Goal: Task Accomplishment & Management: Use online tool/utility

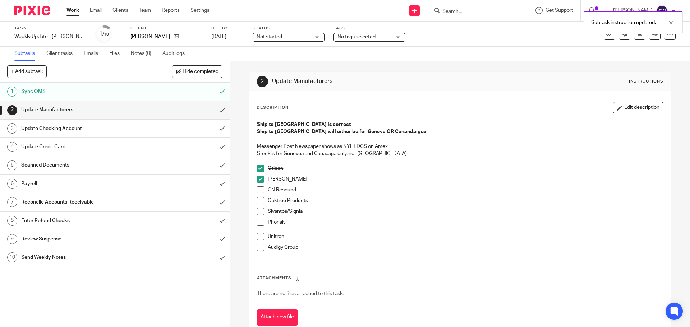
click at [261, 188] on span at bounding box center [260, 190] width 7 height 7
click at [259, 201] on span at bounding box center [260, 200] width 7 height 7
click at [259, 213] on span at bounding box center [260, 211] width 7 height 7
click at [261, 223] on span at bounding box center [260, 222] width 7 height 7
click at [257, 234] on span at bounding box center [260, 236] width 7 height 7
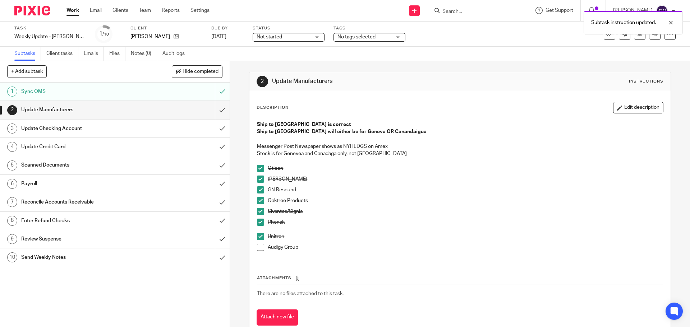
click at [261, 249] on span at bounding box center [260, 247] width 7 height 7
click at [215, 111] on input "submit" at bounding box center [115, 110] width 230 height 18
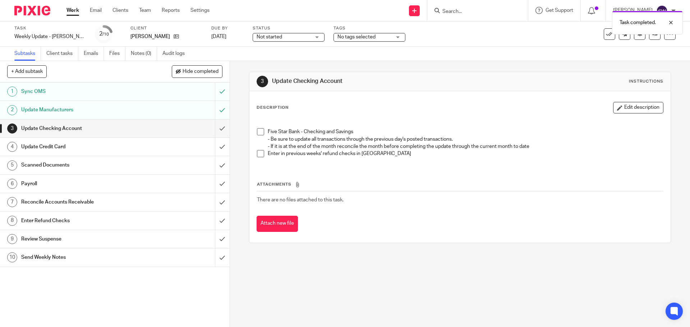
click at [257, 134] on span at bounding box center [260, 131] width 7 height 7
drag, startPoint x: 257, startPoint y: 153, endPoint x: 244, endPoint y: 154, distance: 13.3
click at [257, 153] on span at bounding box center [260, 153] width 7 height 7
click at [213, 129] on input "submit" at bounding box center [115, 129] width 230 height 18
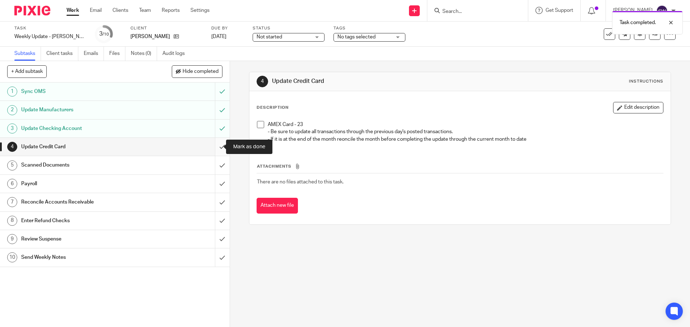
click at [218, 145] on input "submit" at bounding box center [115, 147] width 230 height 18
click at [216, 125] on input "submit" at bounding box center [115, 129] width 230 height 18
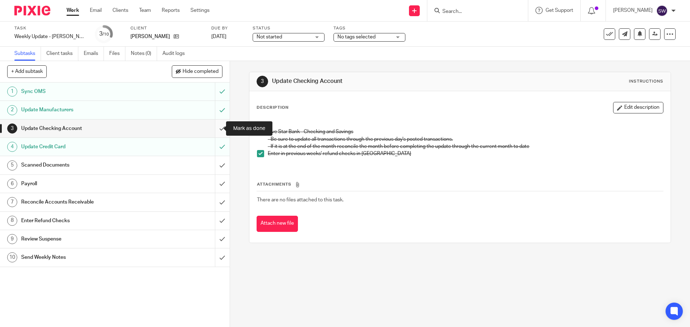
click at [212, 133] on input "submit" at bounding box center [115, 129] width 230 height 18
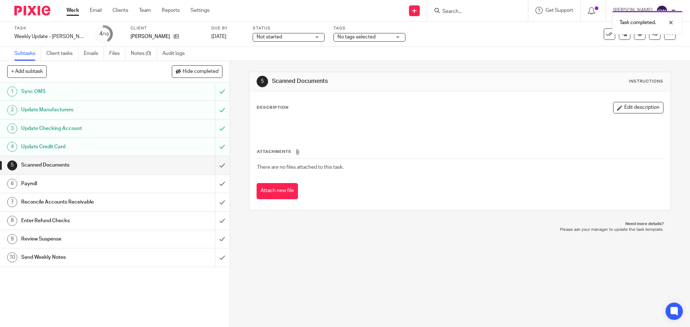
click at [199, 167] on div "Scanned Documents" at bounding box center [114, 165] width 187 height 11
click at [219, 164] on input "submit" at bounding box center [115, 165] width 230 height 18
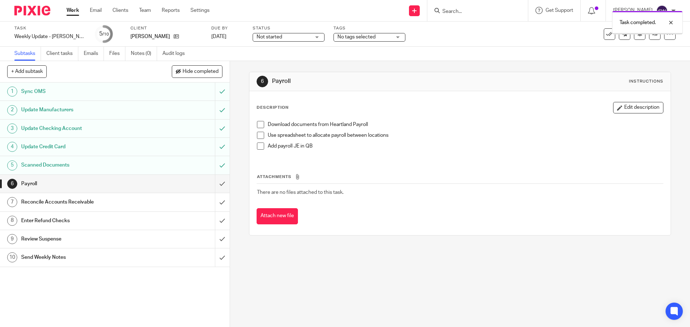
click at [213, 183] on input "submit" at bounding box center [115, 184] width 230 height 18
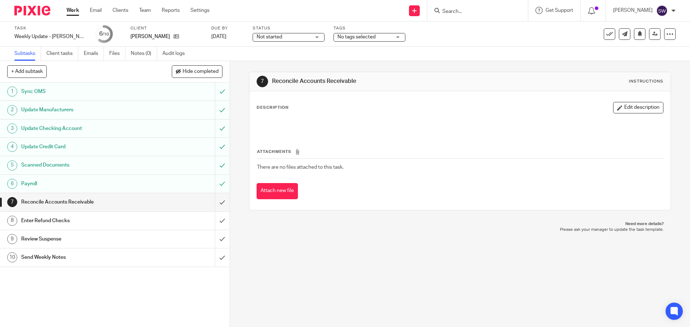
drag, startPoint x: 570, startPoint y: 172, endPoint x: 459, endPoint y: 188, distance: 112.2
click at [570, 172] on td "There are no files attached to this task." at bounding box center [460, 167] width 406 height 17
click at [219, 203] on input "submit" at bounding box center [115, 202] width 230 height 18
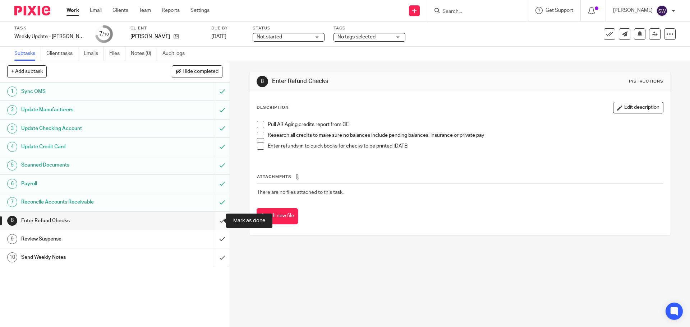
click at [214, 217] on input "submit" at bounding box center [115, 221] width 230 height 18
click at [183, 236] on div "Review Suspense" at bounding box center [114, 239] width 187 height 11
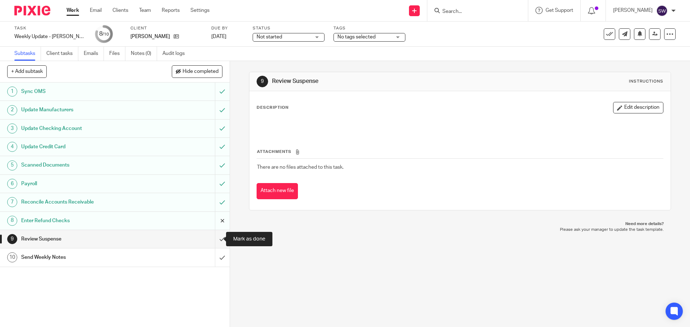
drag, startPoint x: 214, startPoint y: 234, endPoint x: 213, endPoint y: 228, distance: 6.6
click at [214, 234] on input "submit" at bounding box center [115, 239] width 230 height 18
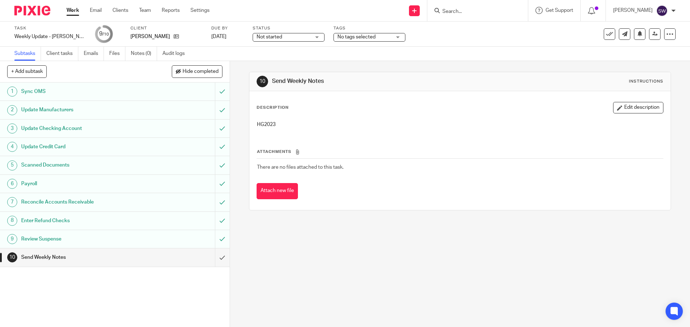
click at [271, 121] on p "HG2023" at bounding box center [460, 124] width 406 height 7
copy p "HG2023"
click at [220, 259] on input "submit" at bounding box center [115, 258] width 230 height 18
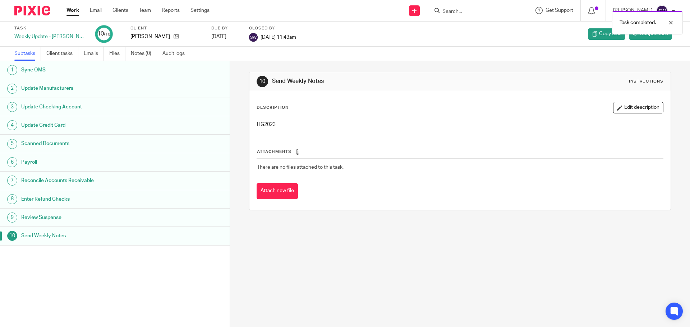
click at [70, 10] on link "Work" at bounding box center [72, 10] width 13 height 7
